Goal: Task Accomplishment & Management: Use online tool/utility

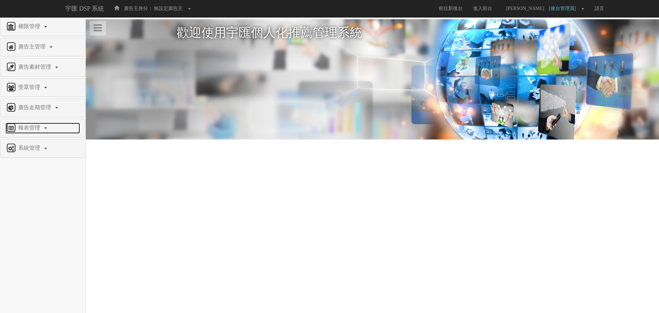
click at [37, 130] on span "報表管理" at bounding box center [29, 128] width 27 height 6
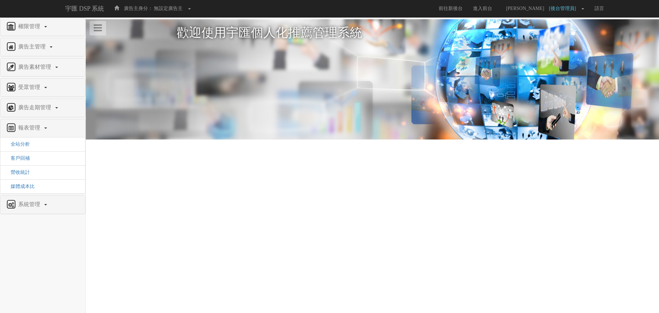
click at [34, 210] on div "系統管理" at bounding box center [42, 205] width 85 height 18
click at [34, 208] on link "系統管理" at bounding box center [42, 204] width 75 height 11
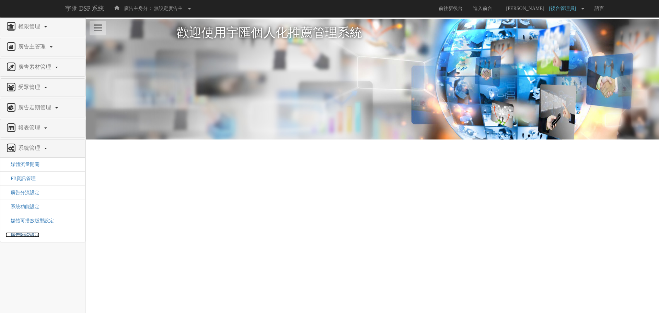
drag, startPoint x: 22, startPoint y: 233, endPoint x: 25, endPoint y: 233, distance: 3.5
click at [22, 233] on span "廣告驗證設定" at bounding box center [22, 234] width 34 height 5
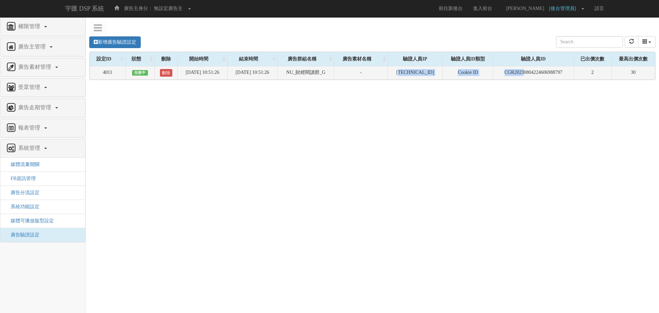
drag, startPoint x: 407, startPoint y: 73, endPoint x: 527, endPoint y: 71, distance: 120.2
click at [527, 71] on tr "4011 生效中 刪除 [DATE] 10:51:26 [DATE] 10:51:26 NU_財經閱讀群_G - [TECHNICAL_ID] Cookie …" at bounding box center [373, 72] width 566 height 13
click at [564, 69] on td "CGR20230804224606988797" at bounding box center [534, 72] width 80 height 13
drag, startPoint x: 581, startPoint y: 72, endPoint x: 393, endPoint y: 70, distance: 188.9
click at [393, 70] on tr "4011 生效中 刪除 [DATE] 10:51:26 [DATE] 10:51:26 NU_財經閱讀群_G - [TECHNICAL_ID] Cookie …" at bounding box center [373, 72] width 566 height 13
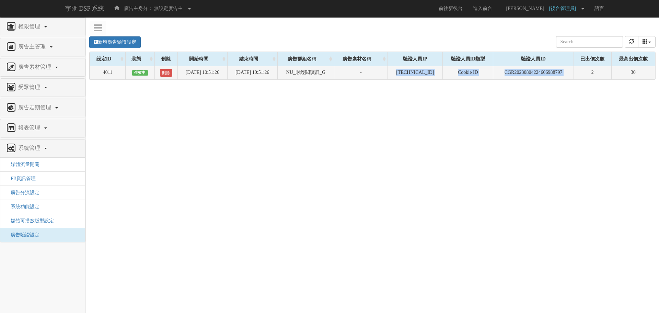
click at [388, 70] on td "-" at bounding box center [361, 72] width 53 height 13
click at [536, 68] on td "CGR20230804224606988797" at bounding box center [534, 72] width 80 height 13
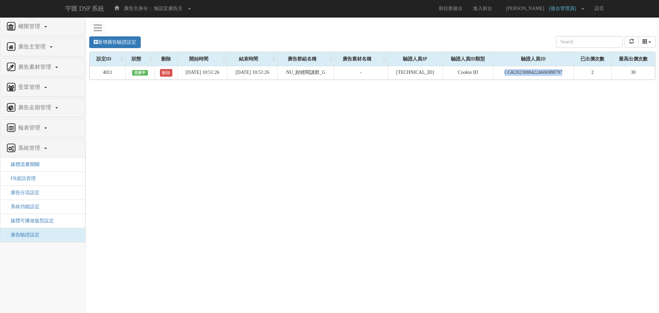
copy td "CGR20230804224606988797"
click at [531, 80] on div "Loading, please wait... 設定ID 狀態 刪除 開始時間 結束時間 廣告群組名稱 廣告素材名稱 驗證人員IP 驗證人員ID類型 驗證人員…" at bounding box center [372, 66] width 567 height 29
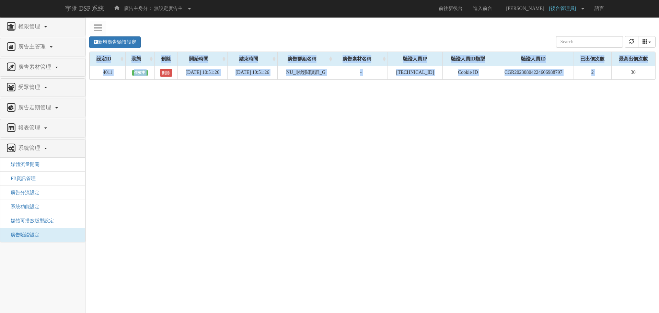
click at [531, 80] on div "Loading, please wait... 設定ID 狀態 刪除 開始時間 結束時間 廣告群組名稱 廣告素材名稱 驗證人員IP 驗證人員ID類型 驗證人員…" at bounding box center [372, 66] width 567 height 29
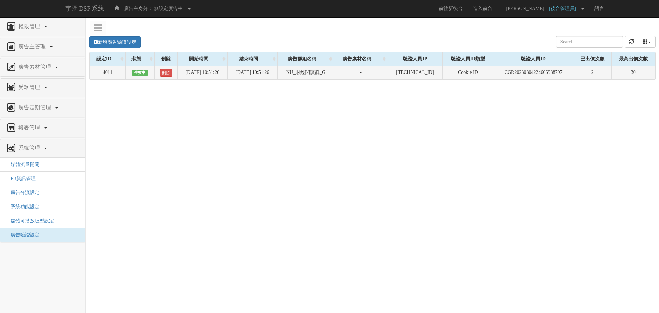
click at [540, 73] on td "CGR20230804224606988797" at bounding box center [534, 72] width 80 height 13
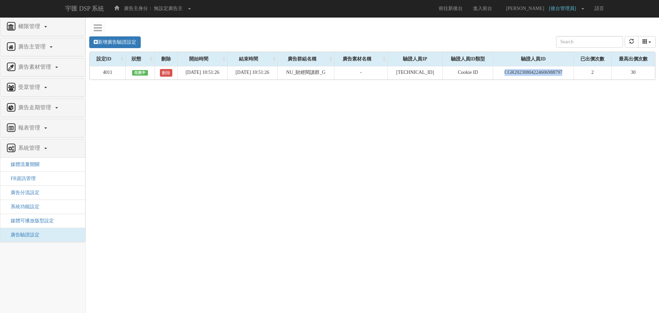
copy td "CGR20230804224606988797"
click at [545, 94] on div "新增廣告驗證設定 設定ID 狀態 刪除 開始時間 結束時間 廣告主ID 廣告主名稱 廣告走期ID 廣告走期名稱 廣告群組ID 廣告群組名稱 廣告素材 廣告素材…" at bounding box center [373, 132] width 574 height 206
click at [591, 42] on input "text" at bounding box center [589, 42] width 67 height 12
click at [568, 112] on div "新增廣告驗證設定 設定ID 狀態 刪除 開始時間 結束時間 廣告主ID 廣告主名稱 廣告走期ID 廣告走期名稱 廣告群組ID 廣告群組名稱 廣告素材 廣告素材…" at bounding box center [373, 132] width 574 height 206
click at [132, 38] on link "新增廣告驗證設定" at bounding box center [115, 42] width 52 height 12
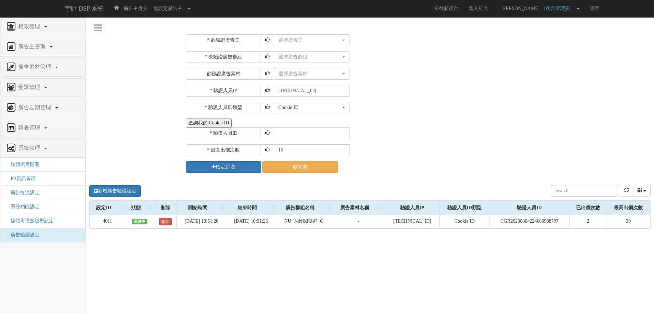
click at [210, 120] on button "查詢我的 Cookie ID" at bounding box center [209, 122] width 46 height 9
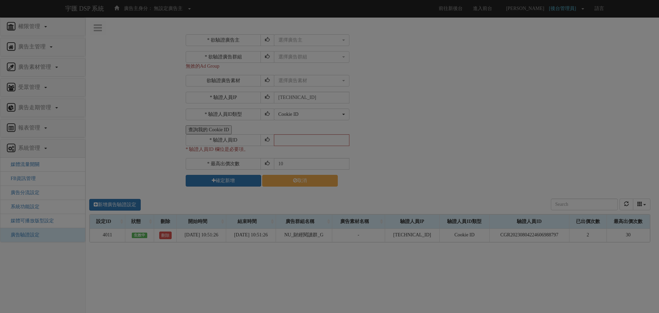
click at [295, 48] on div "Loading" at bounding box center [329, 156] width 659 height 313
click at [306, 43] on div "Loading" at bounding box center [329, 156] width 659 height 313
click at [318, 41] on div "Loading" at bounding box center [329, 156] width 659 height 313
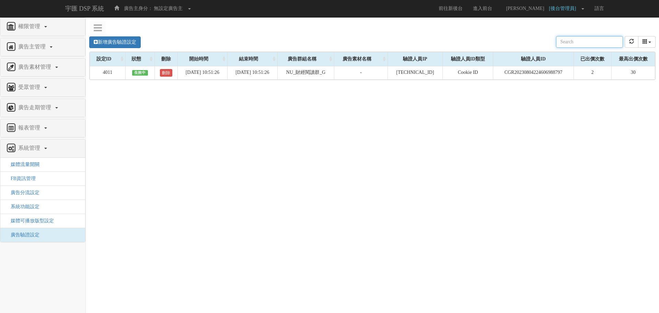
click at [129, 50] on div "新增廣告驗證設定 設定ID 狀態 刪除 開始時間 結束時間 廣告主ID 廣告主名稱 廣告走期ID 廣告走期名稱 廣告群組ID 廣告群組名稱 廣告素材 廣告素材…" at bounding box center [372, 42] width 567 height 19
click at [131, 46] on link "新增廣告驗證設定" at bounding box center [115, 42] width 52 height 12
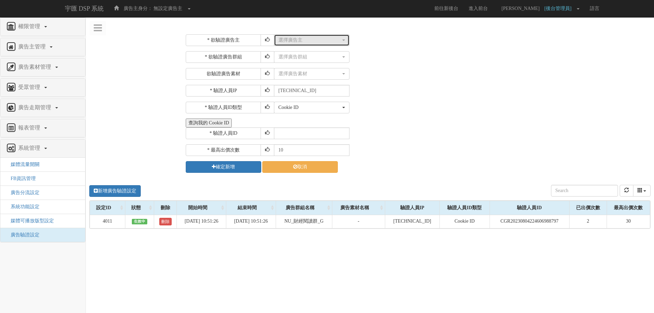
click at [336, 39] on div "選擇廣告主" at bounding box center [310, 40] width 63 height 7
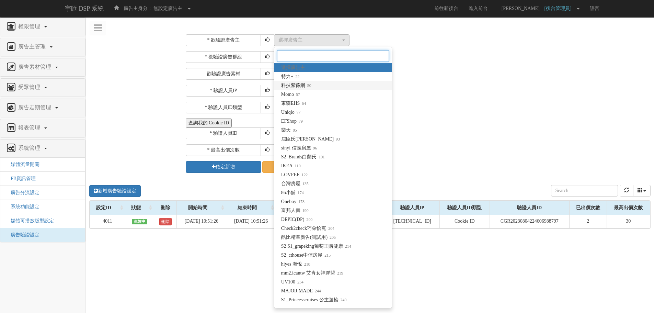
type input "f"
type input "e"
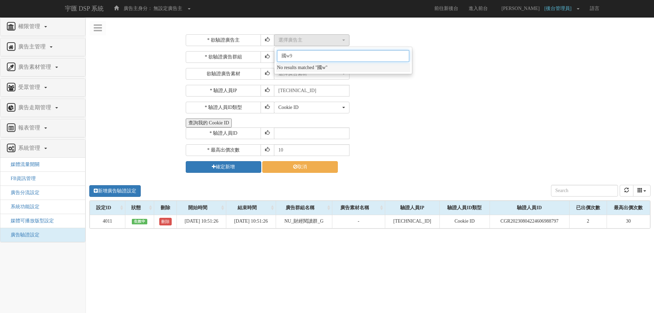
type input "國泰"
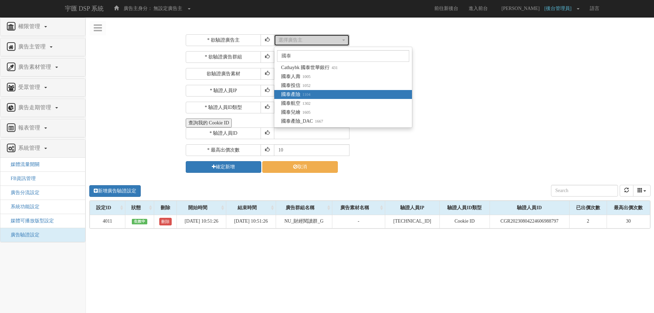
select select "1104"
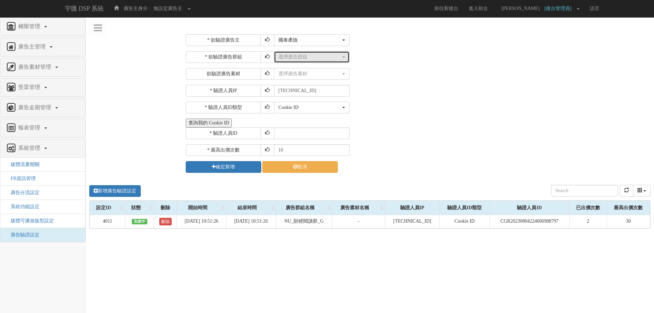
click at [330, 55] on div "選擇廣告群組" at bounding box center [310, 57] width 63 height 7
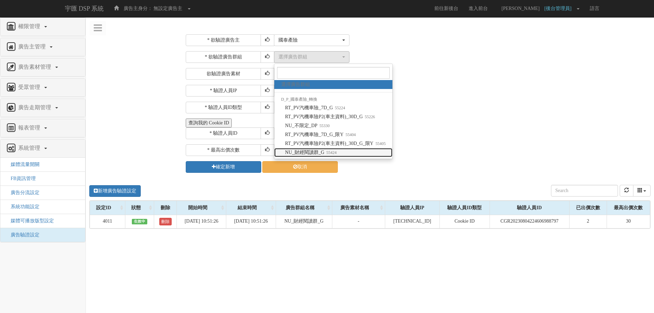
click at [354, 151] on link "NU_財經閱讀群_G 55424" at bounding box center [333, 152] width 118 height 9
select select "55424"
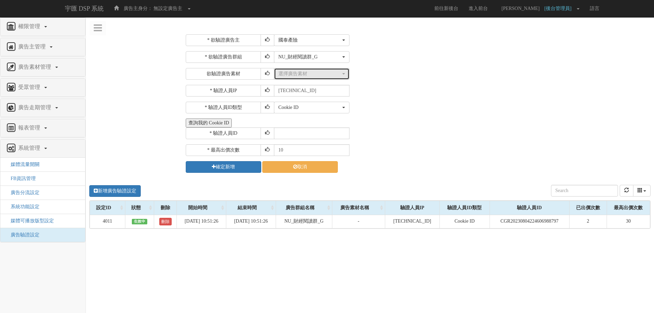
click at [300, 75] on div "選擇廣告素材" at bounding box center [310, 73] width 63 height 7
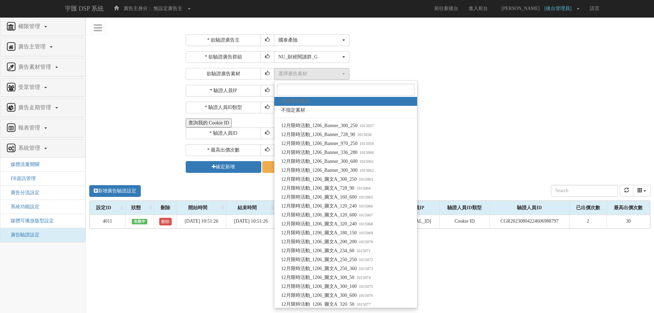
click at [501, 68] on div "* 欲驗證廣告群組 選擇廣告群組 RT_PV汽機車險_7D_G RT_PV汽機車險P2(車主資料)_30D_G NU_不限定_DP RT_PV汽機車險_7D_…" at bounding box center [417, 65] width 463 height 29
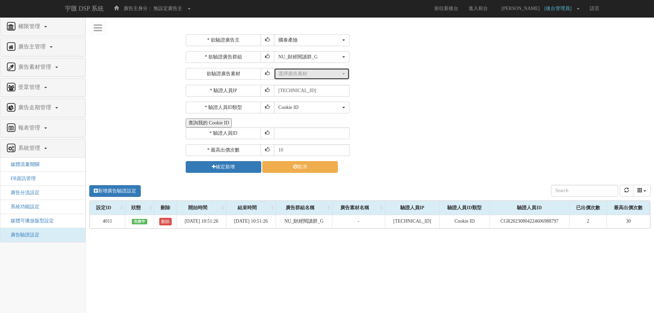
click at [311, 77] on div "選擇廣告素材" at bounding box center [310, 73] width 63 height 7
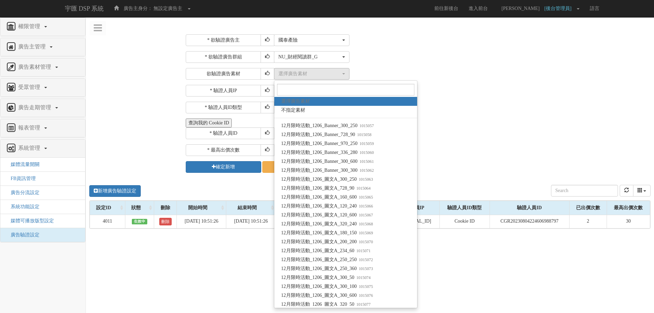
click at [435, 52] on div "選擇廣告群組 RT_PV汽機車險_7D_G RT_PV汽機車險P2(車主資料)_30D_G NU_不限定_DP RT_PV汽機車險_7D_G_限Y RT_PV…" at bounding box center [461, 57] width 375 height 12
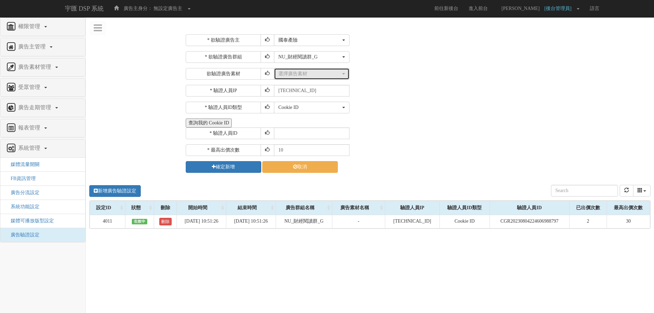
click at [319, 71] on div "選擇廣告素材" at bounding box center [310, 73] width 63 height 7
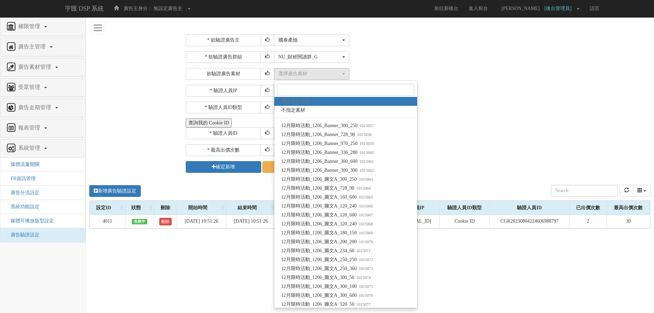
click at [504, 80] on div "* 欲驗證廣告主 選擇廣告主 特力+ 科技紫薇網 Momo 東森EHS Uniqlo EFShop 樂天 屈臣氏Watsons sinyi 信義房屋 S2_B…" at bounding box center [417, 103] width 463 height 138
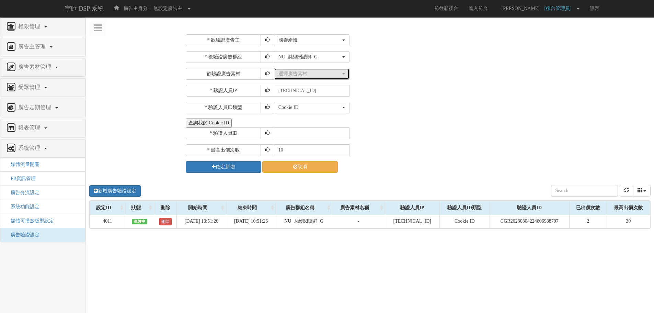
click at [295, 74] on div "選擇廣告素材" at bounding box center [310, 73] width 63 height 7
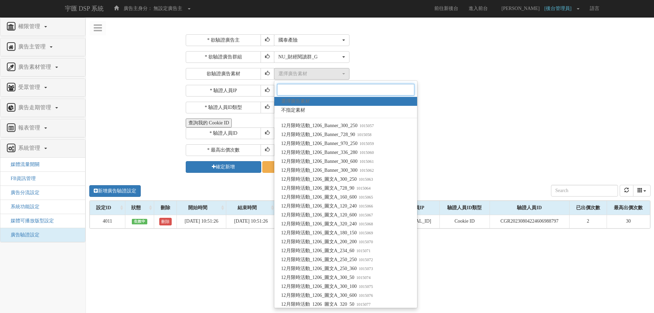
paste input "活動碼_G原生_新客_FB_250829"
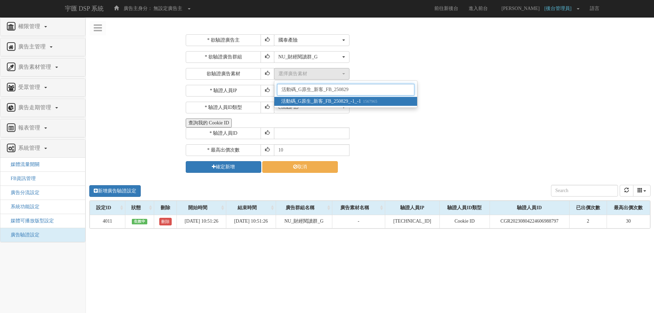
type input "活動碼_G原生_新客_FB_250829"
click at [398, 100] on link "活動碼_G原生_新客_FB_250829_-1_-1 1567965" at bounding box center [345, 101] width 143 height 9
select select "1567965"
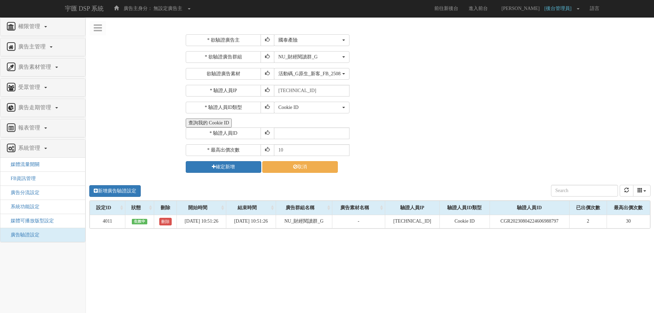
click at [394, 110] on div "Cookie ID ADID IDFA Cookie ID" at bounding box center [461, 108] width 375 height 12
drag, startPoint x: 352, startPoint y: 124, endPoint x: 381, endPoint y: 102, distance: 36.3
click at [381, 102] on div "* 欲驗證廣告主 選擇廣告主 特力+ 科技紫薇網 Momo 東森EHS Uniqlo EFShop 樂天 屈臣氏Watsons sinyi 信義房屋 S2_B…" at bounding box center [417, 103] width 463 height 138
click at [381, 102] on div "Cookie ID ADID IDFA Cookie ID" at bounding box center [461, 108] width 375 height 12
drag, startPoint x: 302, startPoint y: 131, endPoint x: 308, endPoint y: 131, distance: 6.5
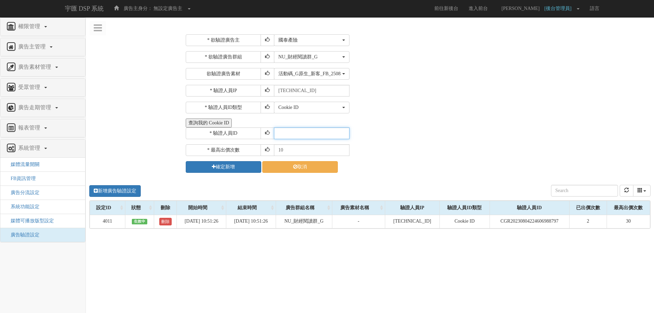
click at [302, 131] on input "text" at bounding box center [312, 133] width 76 height 12
paste input "CPR20230220114811455469"
type input "CPR20230220114811455469"
drag, startPoint x: 313, startPoint y: 152, endPoint x: 148, endPoint y: 145, distance: 164.6
click at [148, 145] on div "* 欲驗證廣告主 選擇廣告主 特力+ 科技紫薇網 Momo 東森EHS Uniqlo EFShop 樂天 屈臣氏Watsons sinyi 信義房屋 S2_B…" at bounding box center [370, 206] width 568 height 355
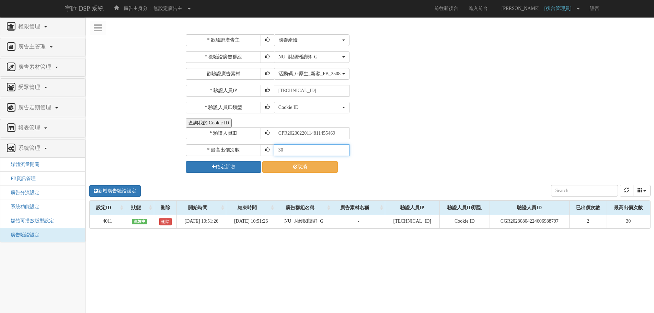
type input "30"
click at [148, 145] on div "* 欲驗證廣告主 選擇廣告主 特力+ 科技紫薇網 Momo 東森EHS Uniqlo EFShop 樂天 屈臣氏Watsons sinyi 信義房屋 S2_B…" at bounding box center [370, 206] width 568 height 355
click at [298, 152] on input "30" at bounding box center [312, 150] width 76 height 12
click at [428, 140] on div "* 欲驗證廣告主 選擇廣告主 特力+ 科技紫薇網 Momo 東森EHS Uniqlo EFShop 樂天 屈臣氏Watsons sinyi 信義房屋 S2_B…" at bounding box center [417, 103] width 463 height 138
click at [241, 169] on button "確定新增" at bounding box center [224, 167] width 76 height 12
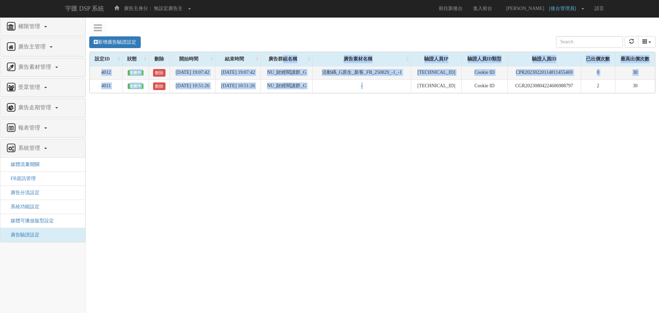
drag, startPoint x: 418, startPoint y: 86, endPoint x: 295, endPoint y: 77, distance: 123.6
click at [276, 56] on table "設定ID 狀態 刪除 開始時間 結束時間 廣告群組名稱 廣告素材名稱 驗證人員IP 驗證人員ID類型 驗證人員ID 已出價次數 最高出價次數 4012 生效中…" at bounding box center [373, 72] width 566 height 41
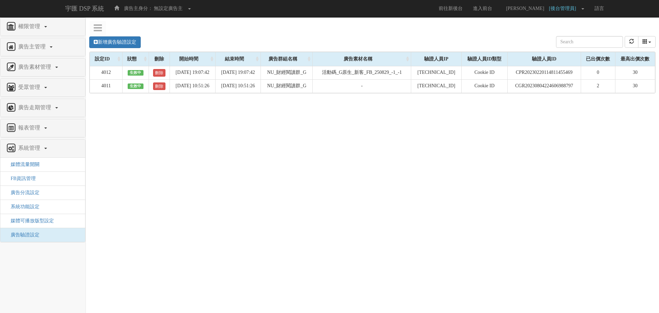
click at [360, 116] on div "新增廣告驗證設定 設定ID 狀態 刪除 開始時間 結束時間 廣告主ID 廣告主名稱 廣告走期ID 廣告走期名稱 廣告群組ID 廣告群組名稱 廣告素材 廣告素材…" at bounding box center [373, 132] width 574 height 206
click at [606, 112] on div "新增廣告驗證設定 設定ID 狀態 刪除 開始時間 結束時間 廣告主ID 廣告主名稱 廣告走期ID 廣告走期名稱 廣告群組ID 廣告群組名稱 廣告素材 廣告素材…" at bounding box center [373, 132] width 574 height 206
click at [632, 45] on button "refresh" at bounding box center [632, 42] width 14 height 12
click at [530, 74] on td "CPR20230220114811455469" at bounding box center [544, 72] width 73 height 13
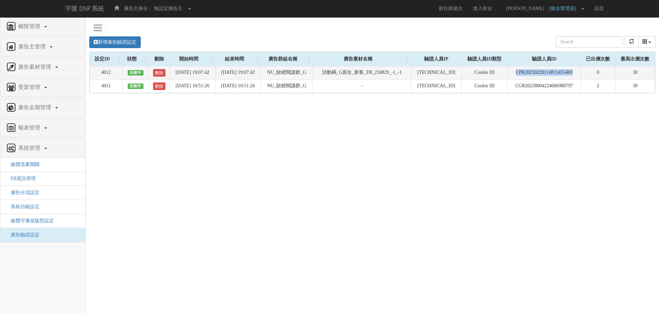
click at [530, 74] on td "CPR20230220114811455469" at bounding box center [544, 72] width 73 height 13
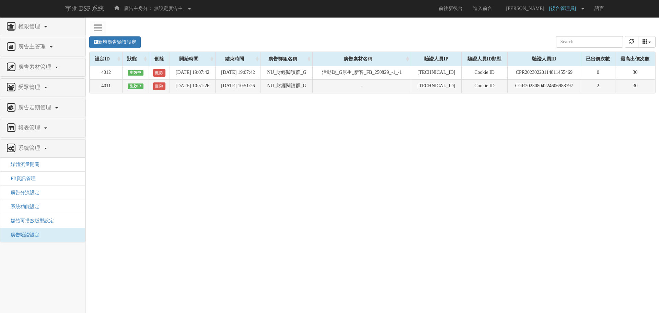
click at [484, 81] on td "Cookie ID" at bounding box center [485, 85] width 46 height 13
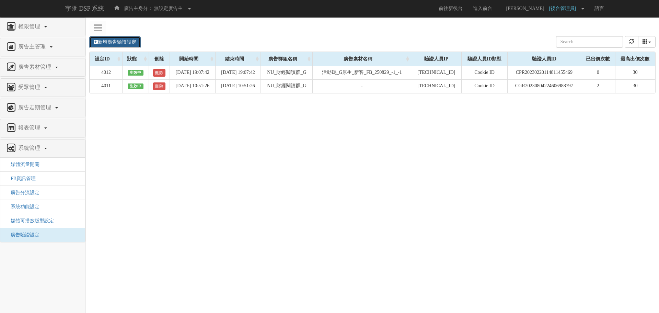
click at [120, 43] on link "新增廣告驗證設定" at bounding box center [115, 42] width 52 height 12
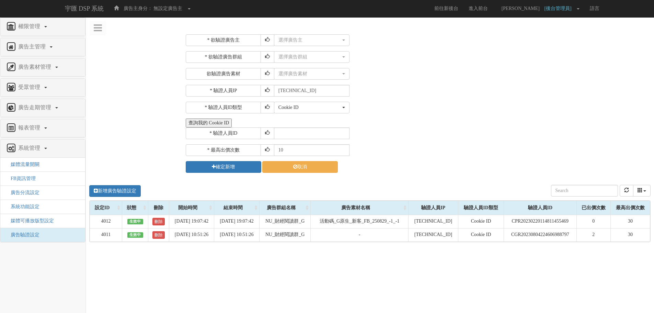
click at [212, 119] on button "查詢我的 Cookie ID" at bounding box center [209, 122] width 46 height 9
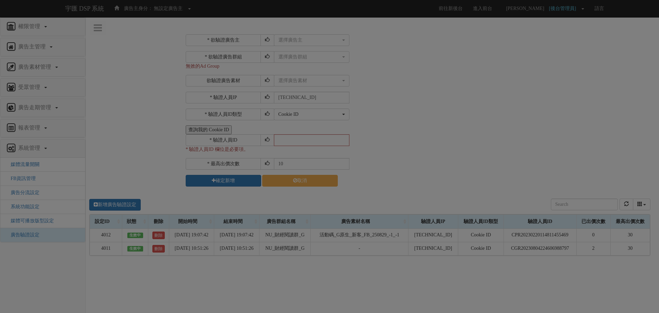
click at [476, 115] on div "Loading" at bounding box center [329, 156] width 659 height 313
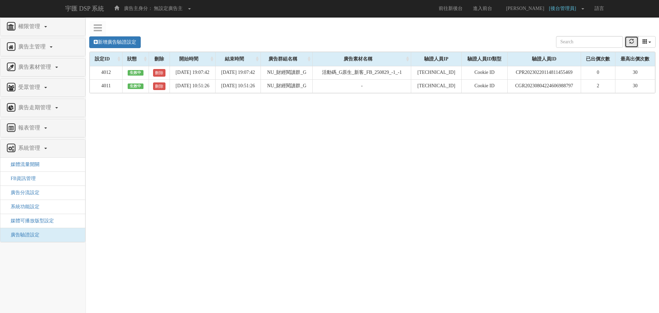
click at [635, 41] on button "refresh" at bounding box center [632, 42] width 14 height 12
